Goal: Task Accomplishment & Management: Manage account settings

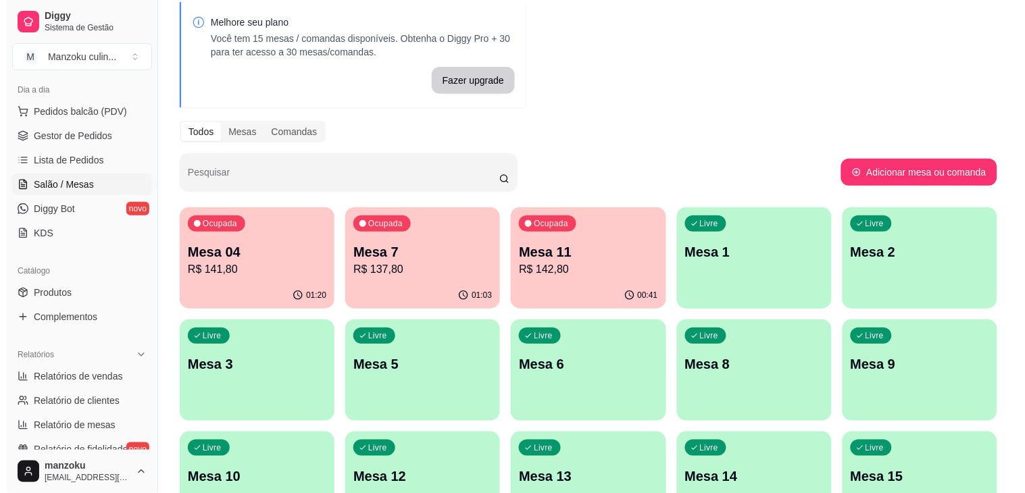
scroll to position [75, 0]
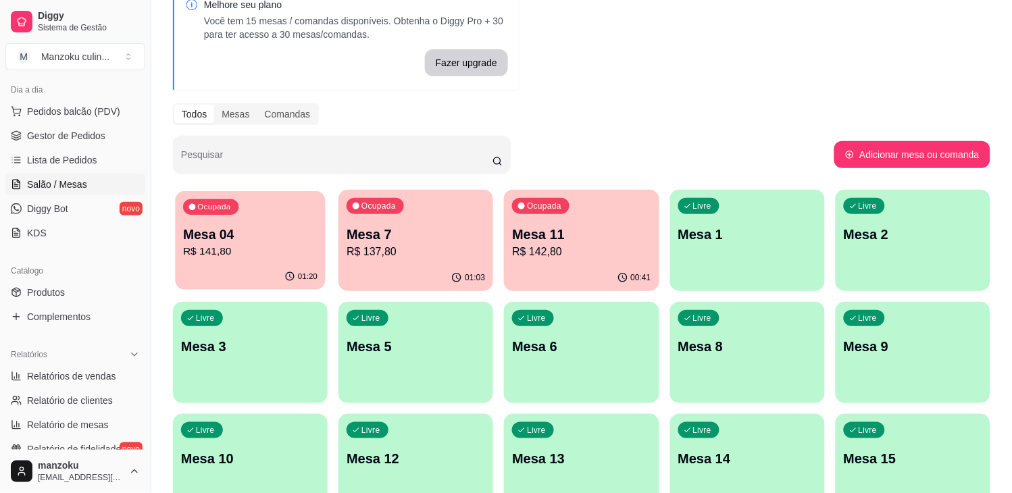
click at [260, 244] on p "R$ 141,80" at bounding box center [250, 252] width 134 height 16
click at [451, 237] on p "Mesa 7" at bounding box center [416, 235] width 134 height 18
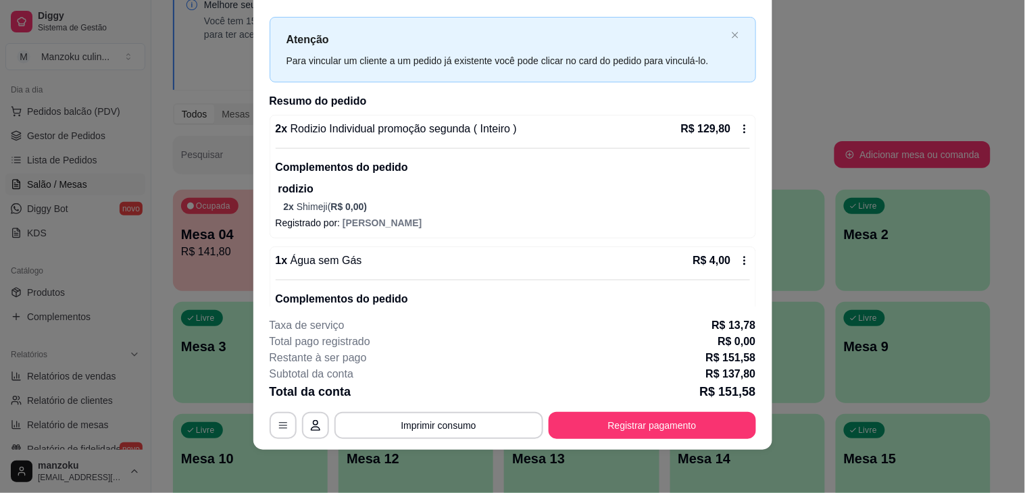
scroll to position [0, 0]
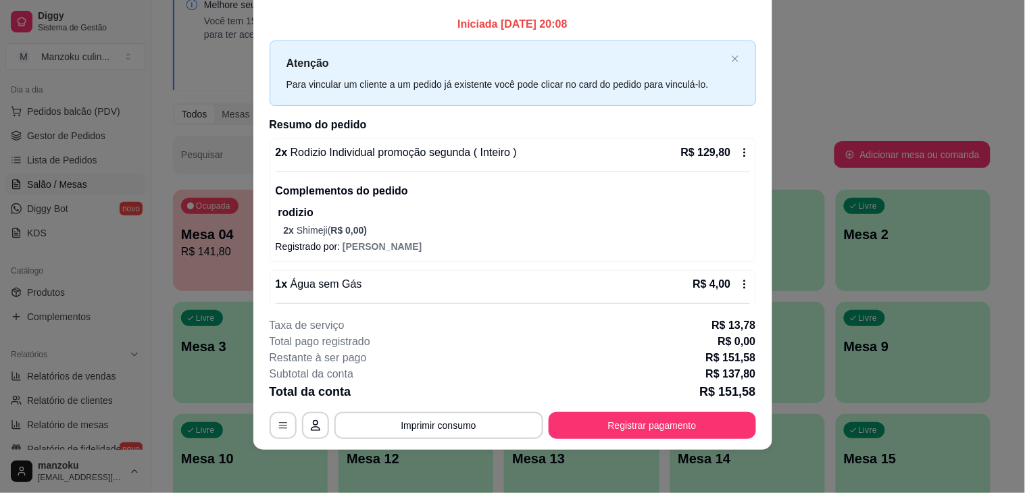
click at [739, 153] on icon at bounding box center [744, 152] width 11 height 11
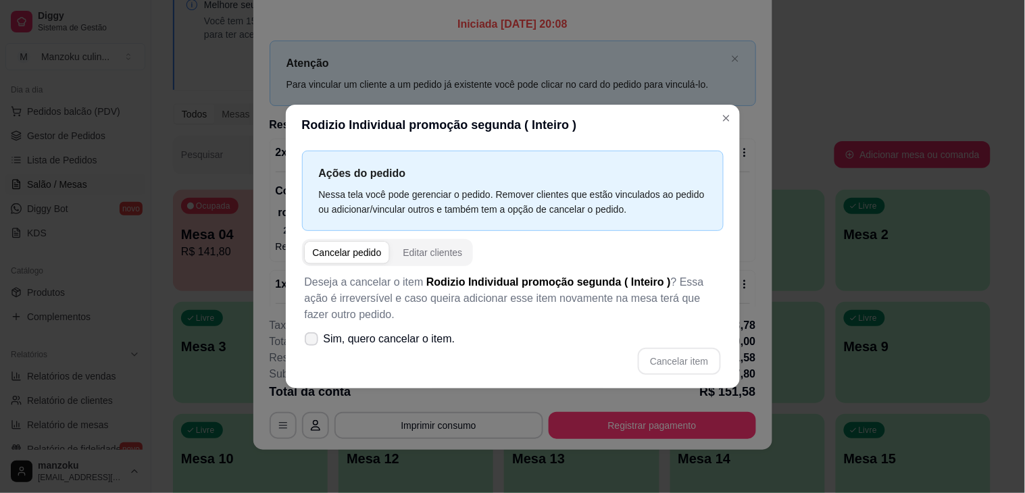
click at [306, 349] on div "Cancelar pedido Editar clientes Deseja a cancelar o item Rodizio Individual pro…" at bounding box center [513, 311] width 422 height 144
click at [311, 339] on icon at bounding box center [311, 339] width 11 height 8
click at [311, 342] on input "Sim, quero cancelar o item." at bounding box center [308, 346] width 9 height 9
checkbox input "true"
click at [356, 257] on div "Cancelar pedido" at bounding box center [347, 253] width 69 height 14
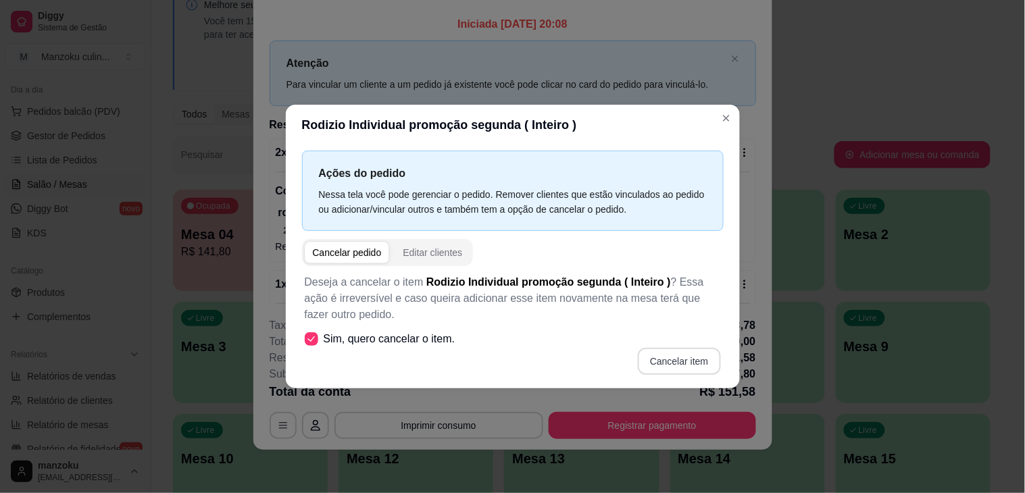
click at [666, 354] on button "Cancelar item" at bounding box center [679, 361] width 82 height 27
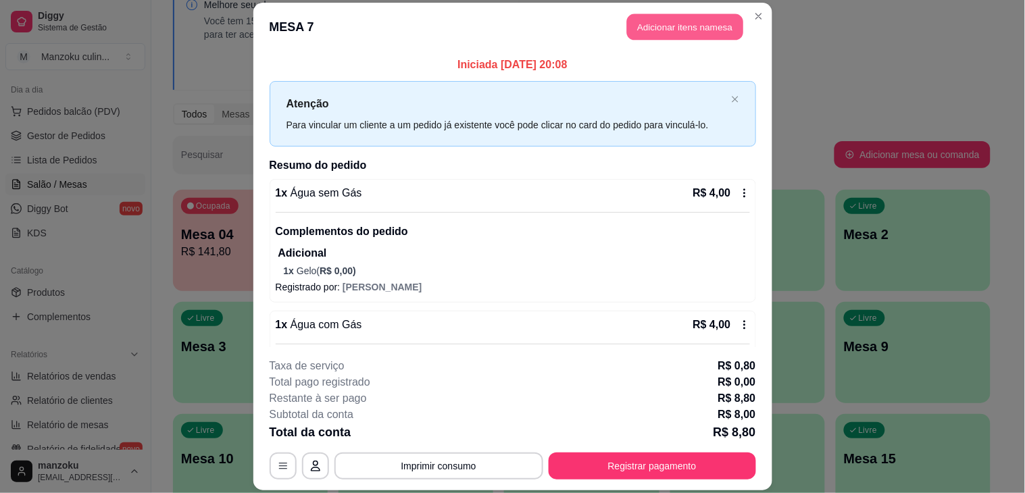
click at [694, 24] on button "Adicionar itens na mesa" at bounding box center [685, 27] width 116 height 26
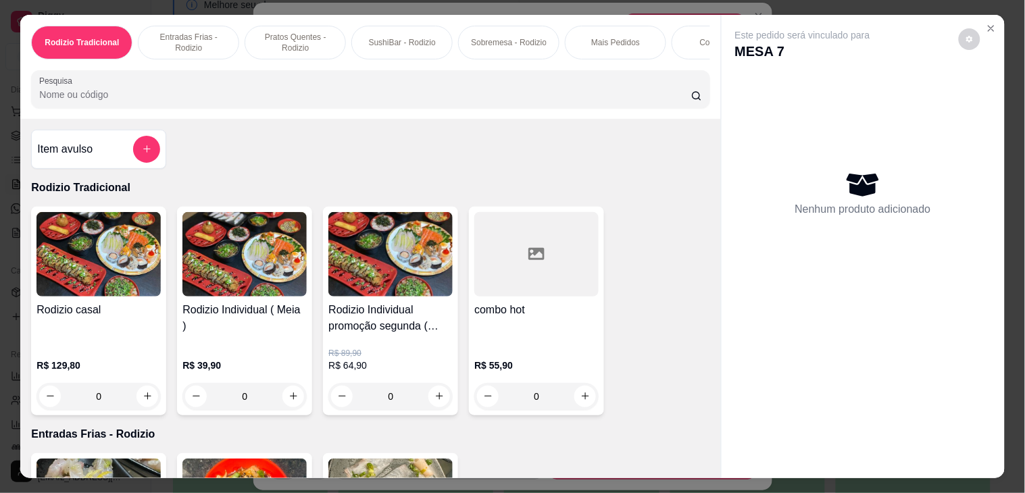
click at [295, 407] on button "increase-product-quantity" at bounding box center [293, 397] width 22 height 22
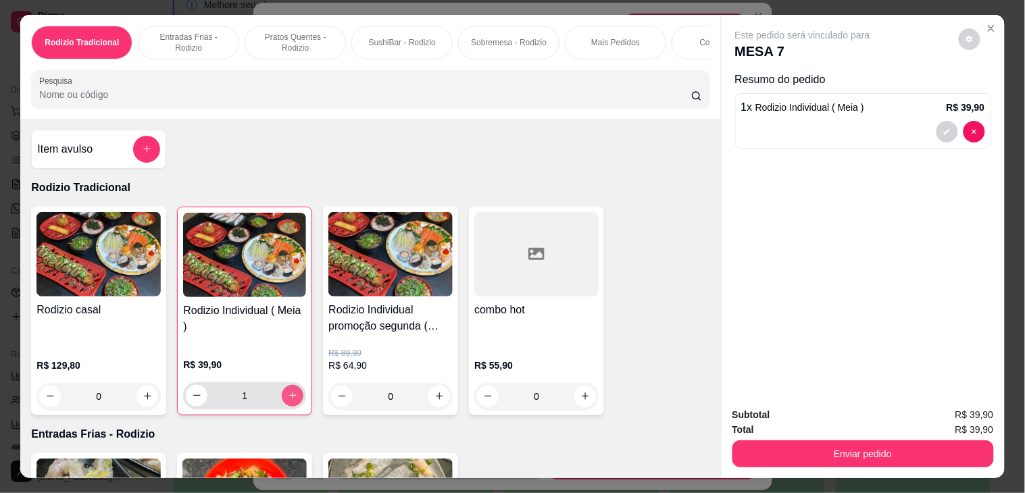
type input "1"
click at [430, 397] on div "0" at bounding box center [390, 396] width 124 height 27
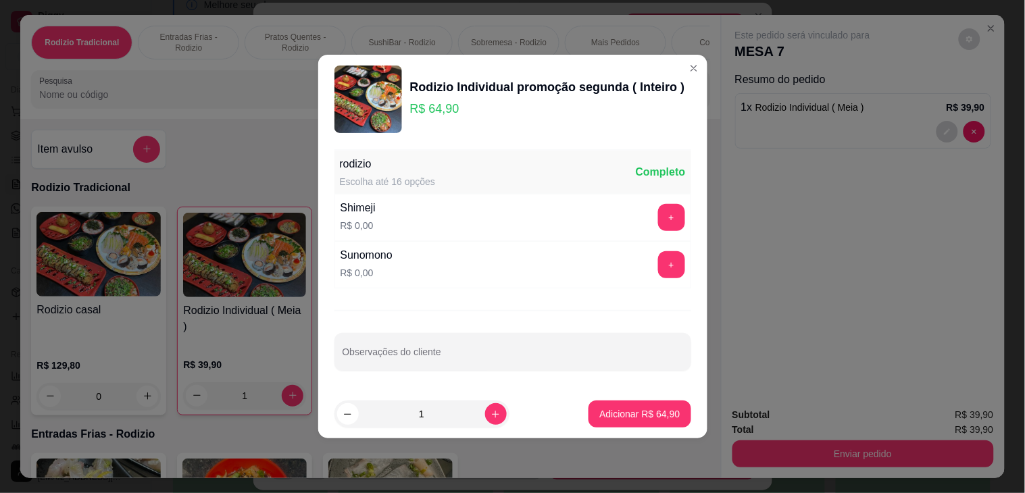
click at [630, 420] on p "Adicionar R$ 64,90" at bounding box center [639, 414] width 80 height 14
type input "1"
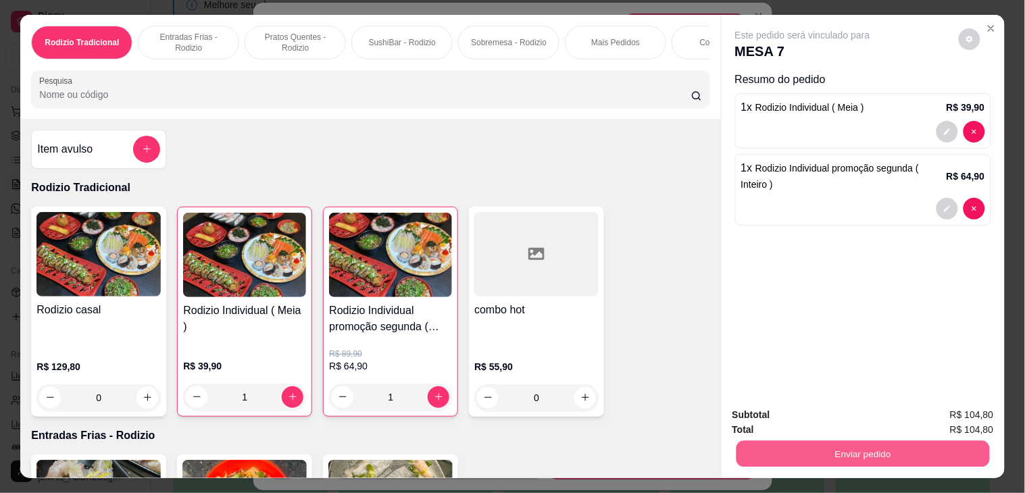
click at [860, 453] on button "Enviar pedido" at bounding box center [862, 454] width 253 height 26
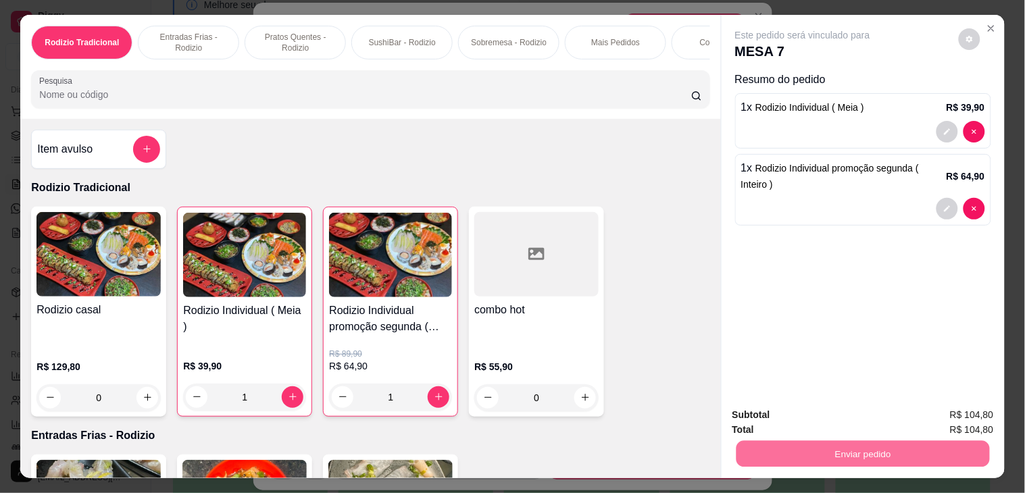
click at [854, 416] on button "Não registrar e enviar pedido" at bounding box center [817, 415] width 141 height 26
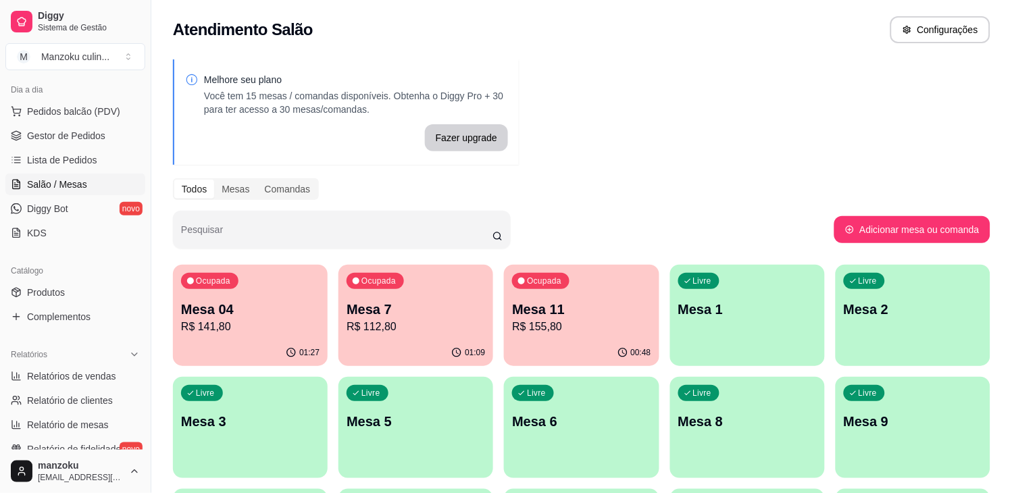
click at [401, 347] on div "01:09" at bounding box center [416, 353] width 155 height 26
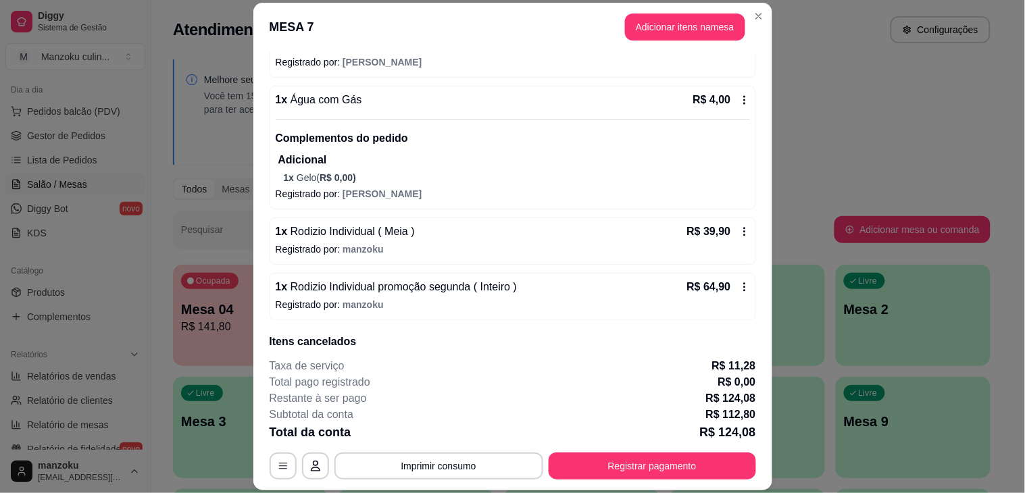
scroll to position [356, 0]
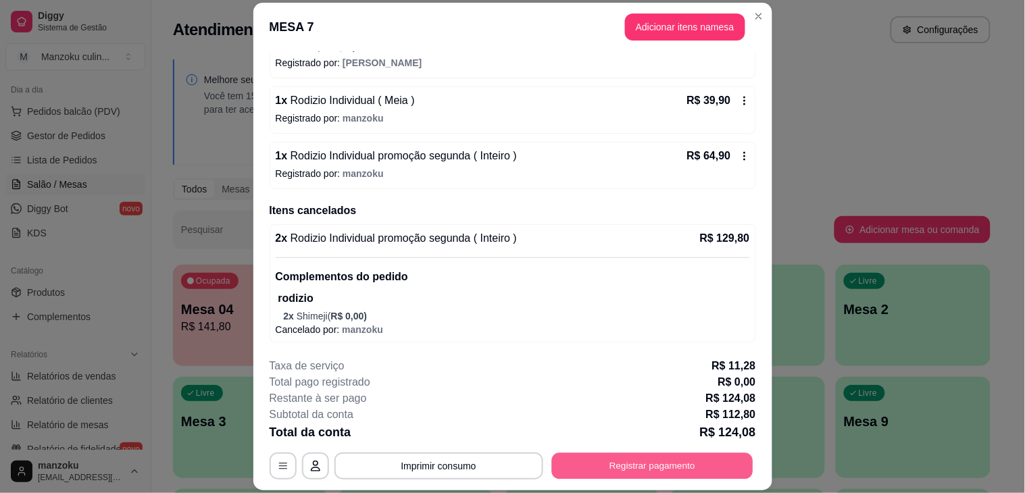
click at [603, 462] on button "Registrar pagamento" at bounding box center [651, 466] width 201 height 26
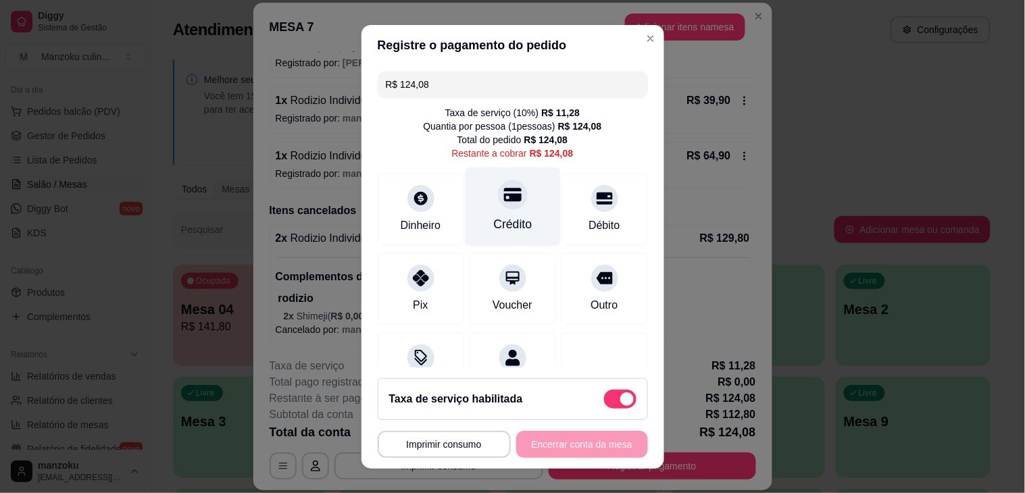
click at [504, 218] on div "Crédito" at bounding box center [512, 225] width 39 height 18
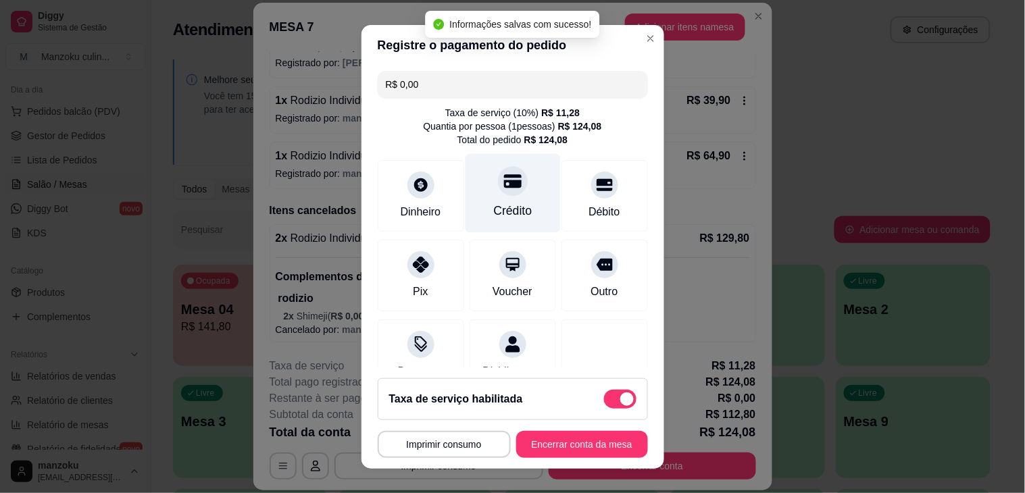
type input "R$ 0,00"
click at [545, 457] on footer "**********" at bounding box center [513, 418] width 303 height 101
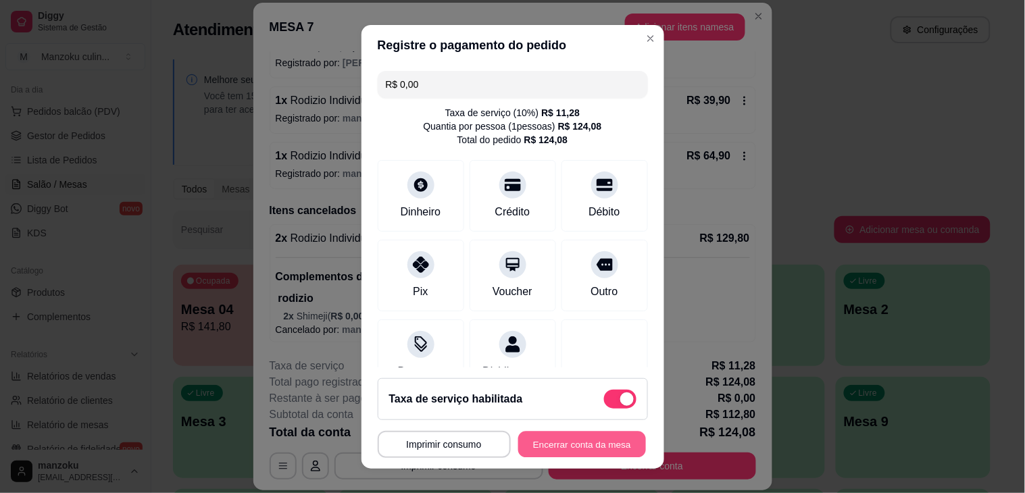
click at [565, 436] on button "Encerrar conta da mesa" at bounding box center [582, 444] width 128 height 26
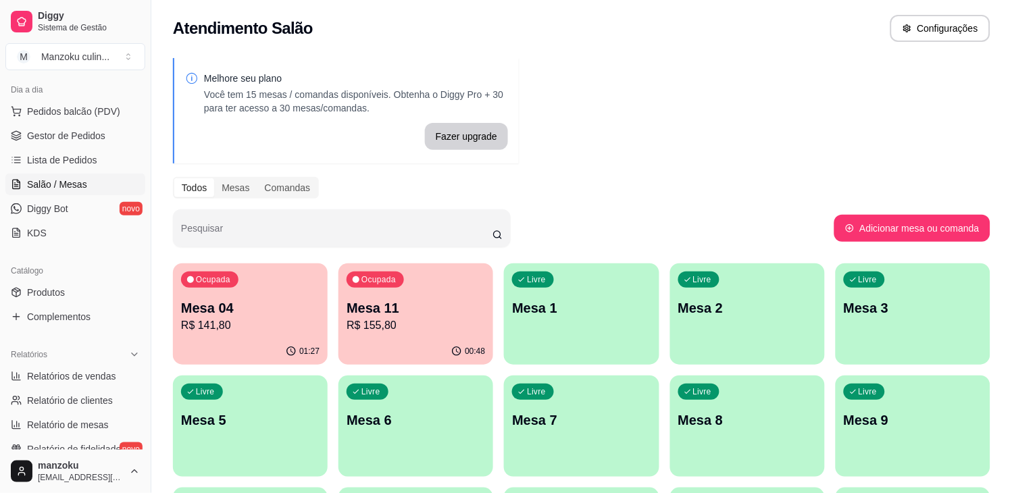
scroll to position [0, 0]
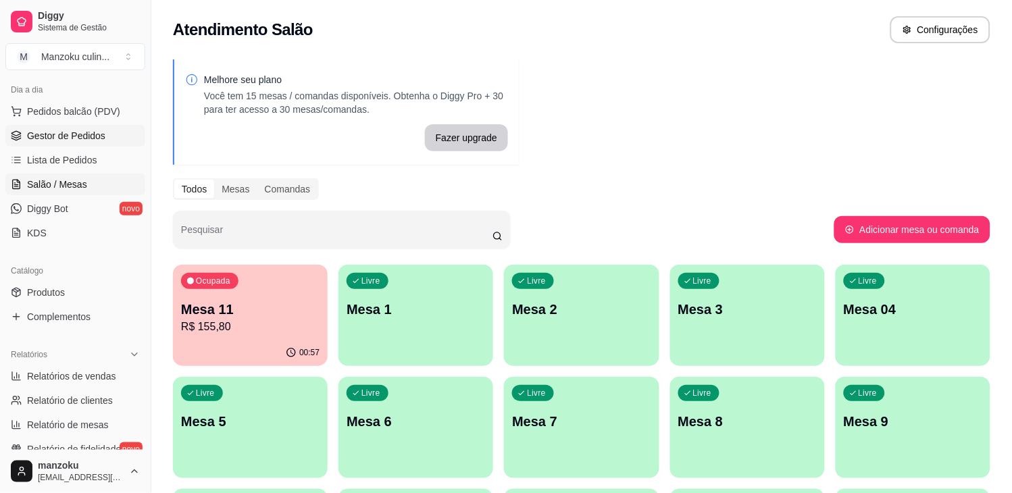
click at [79, 136] on span "Gestor de Pedidos" at bounding box center [66, 136] width 78 height 14
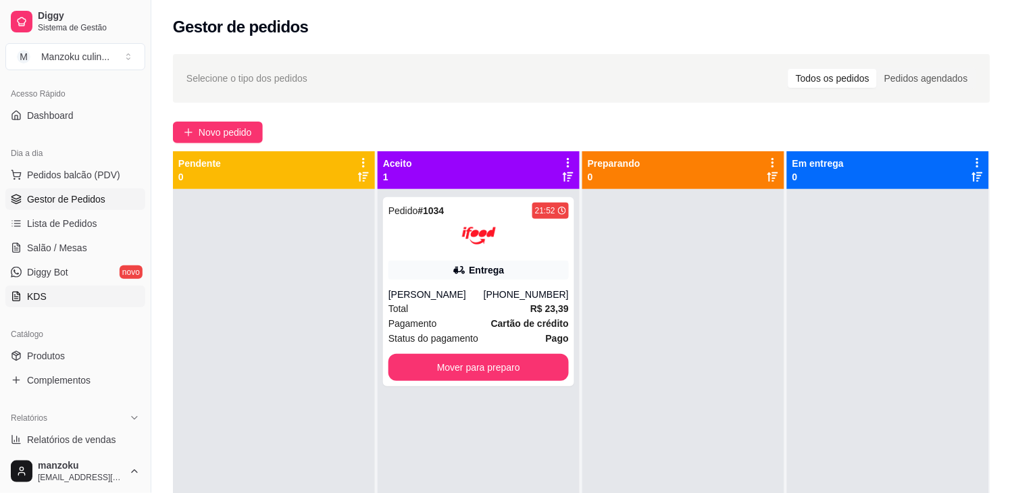
scroll to position [75, 0]
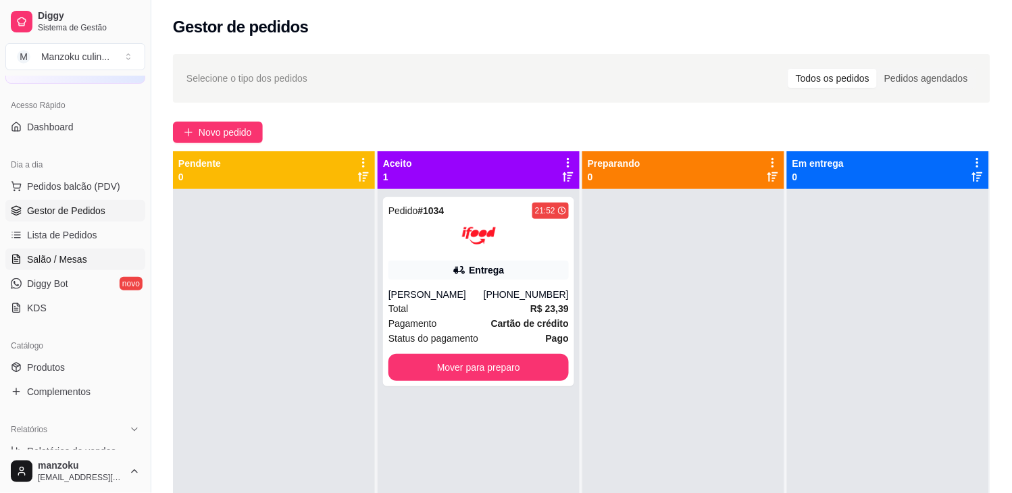
click at [71, 269] on link "Salão / Mesas" at bounding box center [75, 260] width 140 height 22
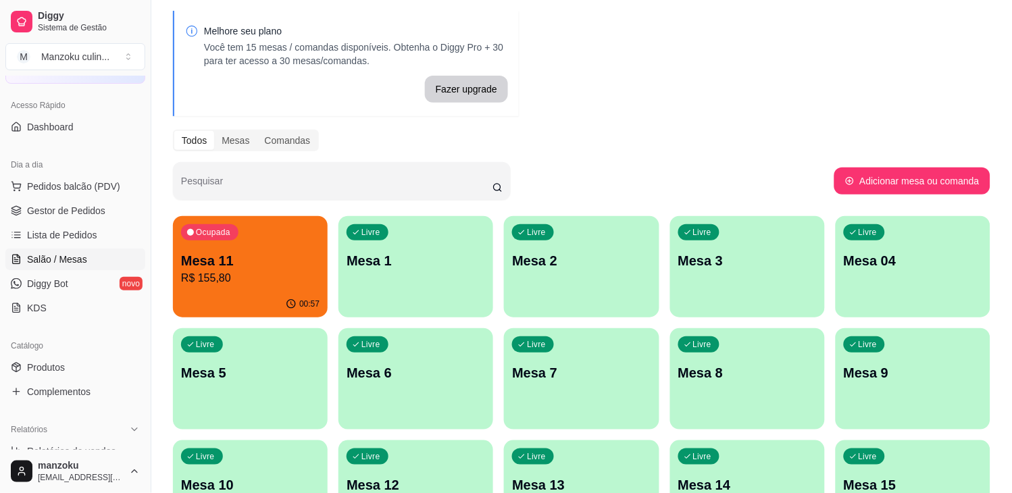
scroll to position [75, 0]
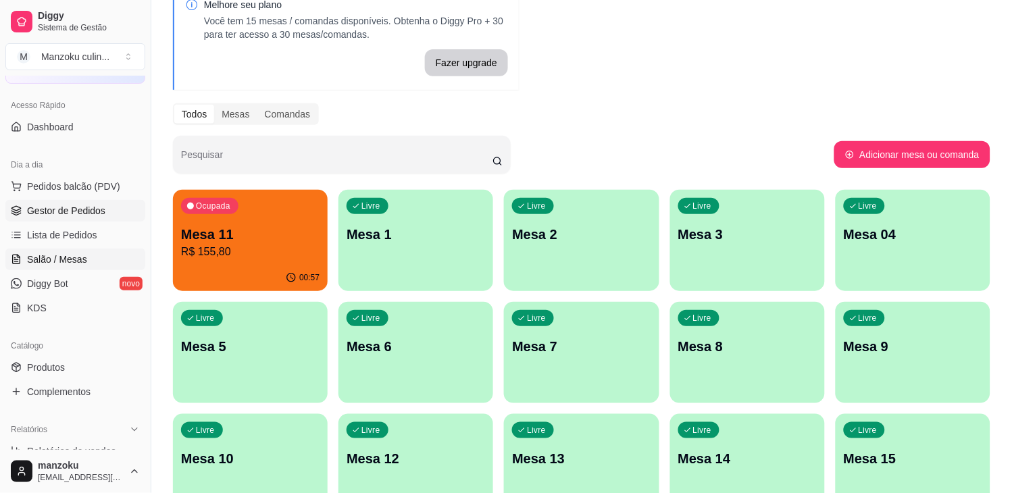
click at [64, 218] on link "Gestor de Pedidos" at bounding box center [75, 211] width 140 height 22
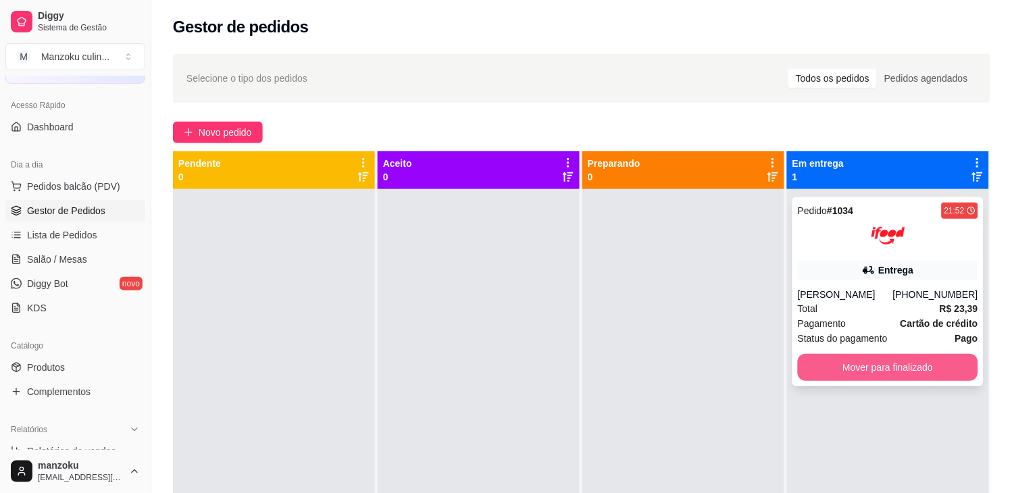
click at [930, 364] on button "Mover para finalizado" at bounding box center [888, 367] width 180 height 27
